Goal: Book appointment/travel/reservation

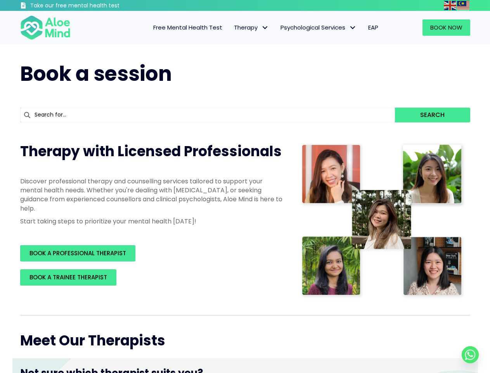
click at [245, 186] on p "Discover professional therapy and counselling services tailored to support your…" at bounding box center [152, 195] width 264 height 36
click at [451, 5] on img at bounding box center [450, 5] width 12 height 9
click at [464, 5] on img at bounding box center [463, 5] width 12 height 9
click at [250, 28] on span "Therapy" at bounding box center [251, 27] width 35 height 8
click at [318, 28] on span "Psychological Services" at bounding box center [319, 27] width 76 height 8
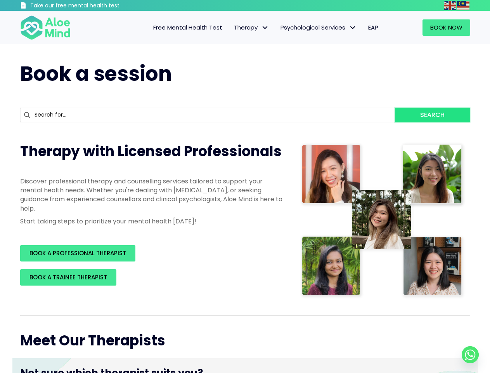
click at [432, 115] on button "Search" at bounding box center [432, 115] width 75 height 15
click at [245, 186] on p "Discover professional therapy and counselling services tailored to support your…" at bounding box center [152, 195] width 264 height 36
click at [451, 5] on img at bounding box center [450, 5] width 12 height 9
click at [464, 5] on img at bounding box center [463, 5] width 12 height 9
click at [250, 28] on span "Therapy" at bounding box center [251, 27] width 35 height 8
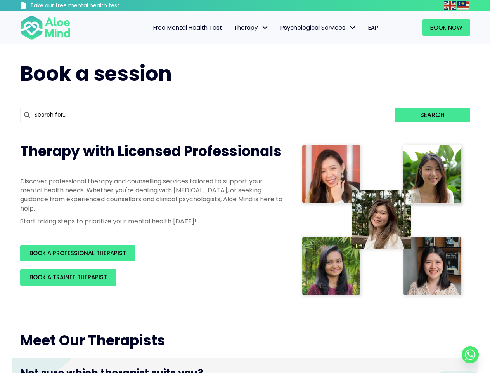
click at [318, 28] on span "Psychological Services" at bounding box center [319, 27] width 76 height 8
click at [432, 115] on button "Search" at bounding box center [432, 115] width 75 height 15
